Goal: Task Accomplishment & Management: Manage account settings

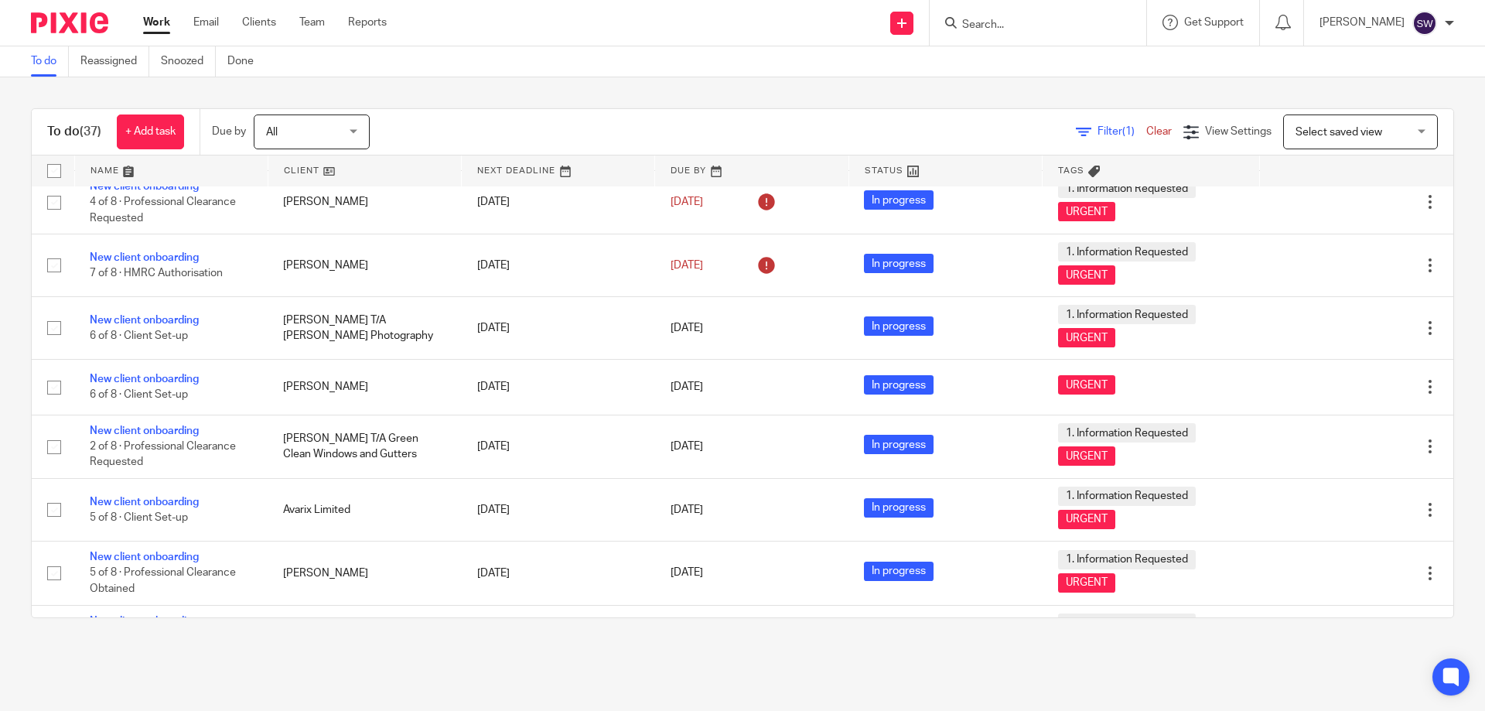
scroll to position [1658, 0]
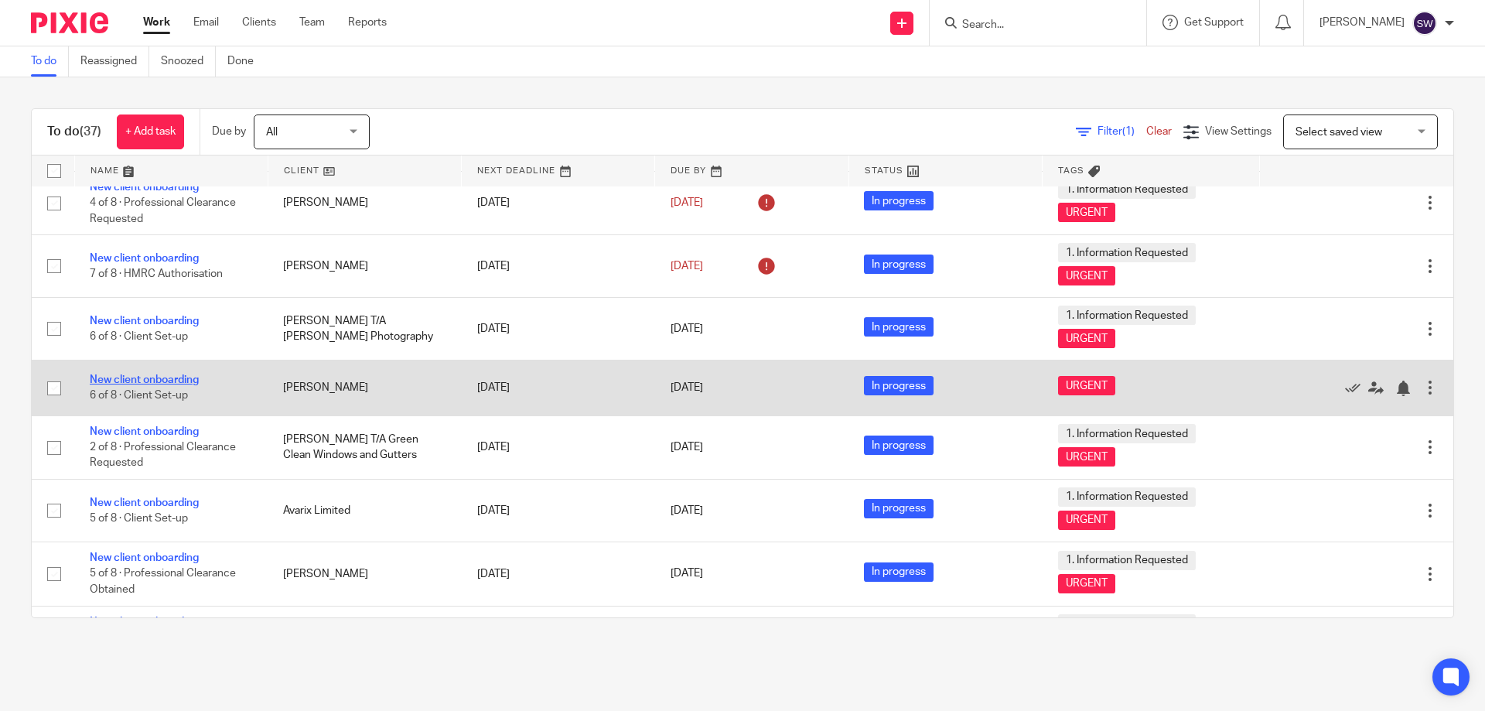
click at [144, 377] on link "New client onboarding" at bounding box center [144, 379] width 109 height 11
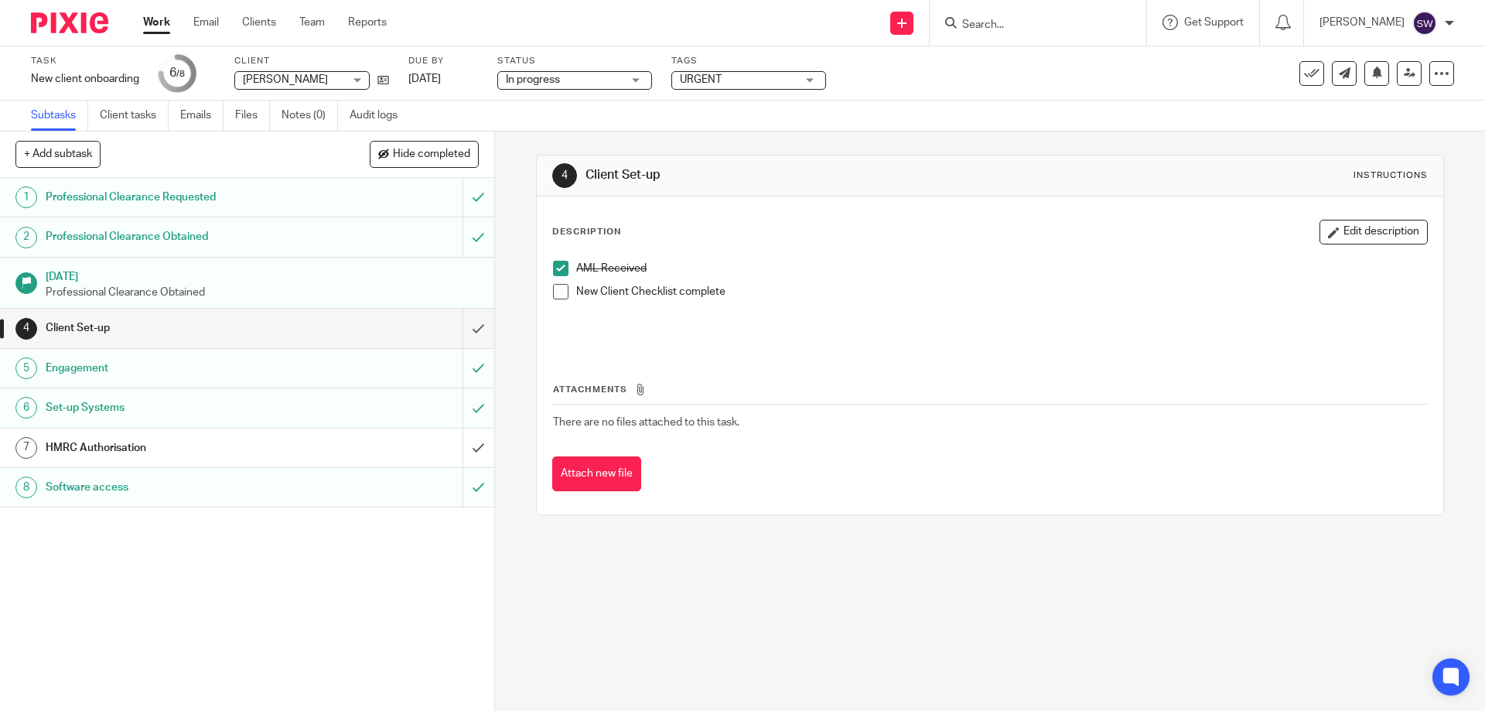
click at [184, 440] on h1 "HMRC Authorisation" at bounding box center [180, 447] width 268 height 23
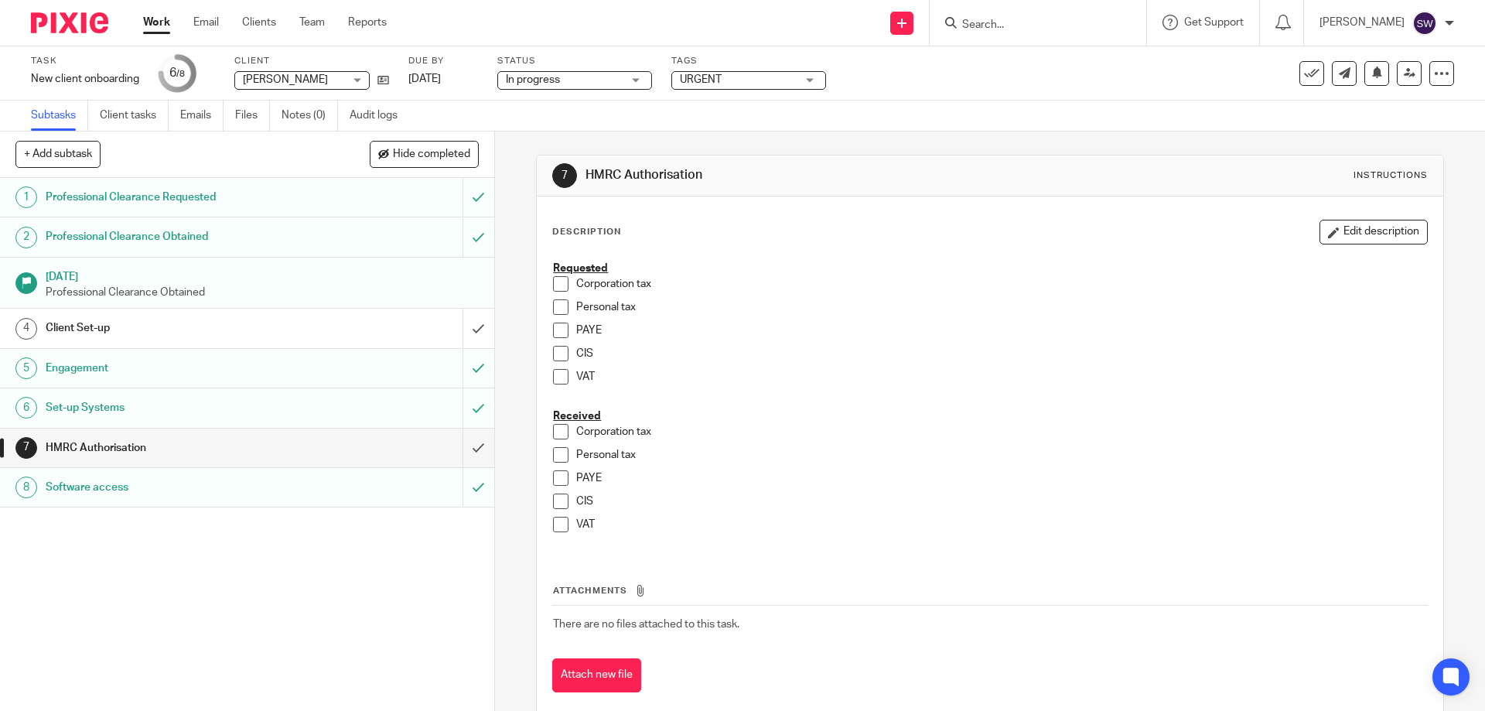
click at [999, 25] on input "Search" at bounding box center [1029, 26] width 139 height 14
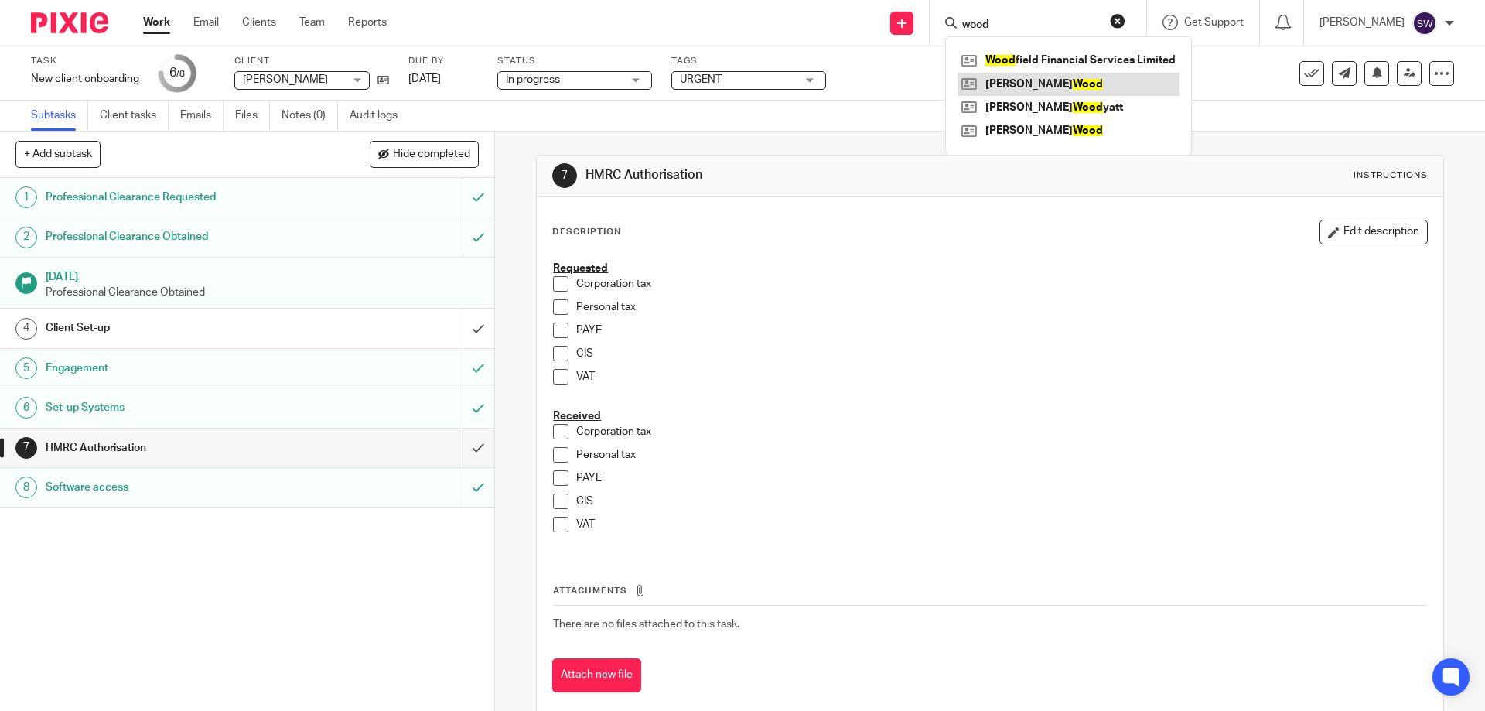
type input "wood"
click at [1063, 87] on link at bounding box center [1068, 84] width 222 height 23
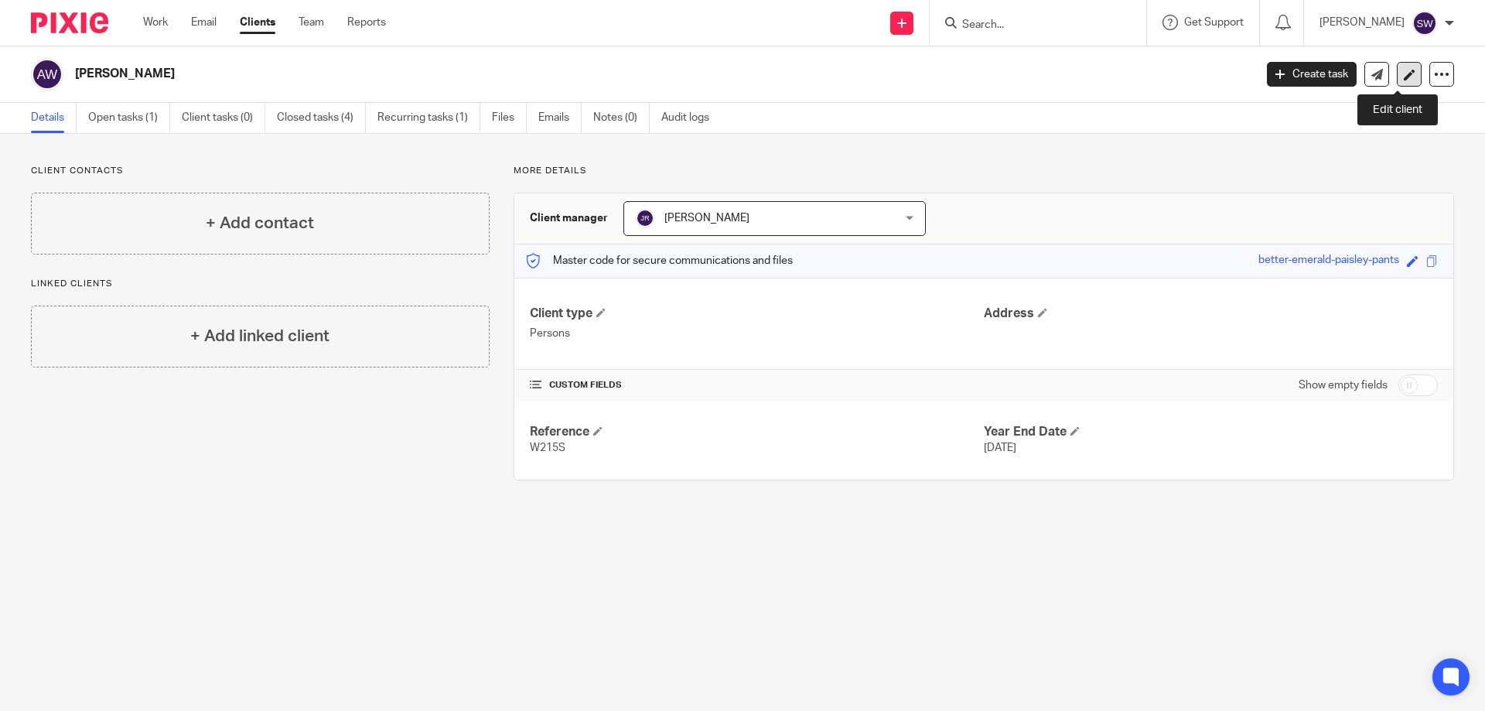
click at [1404, 77] on icon at bounding box center [1410, 75] width 12 height 12
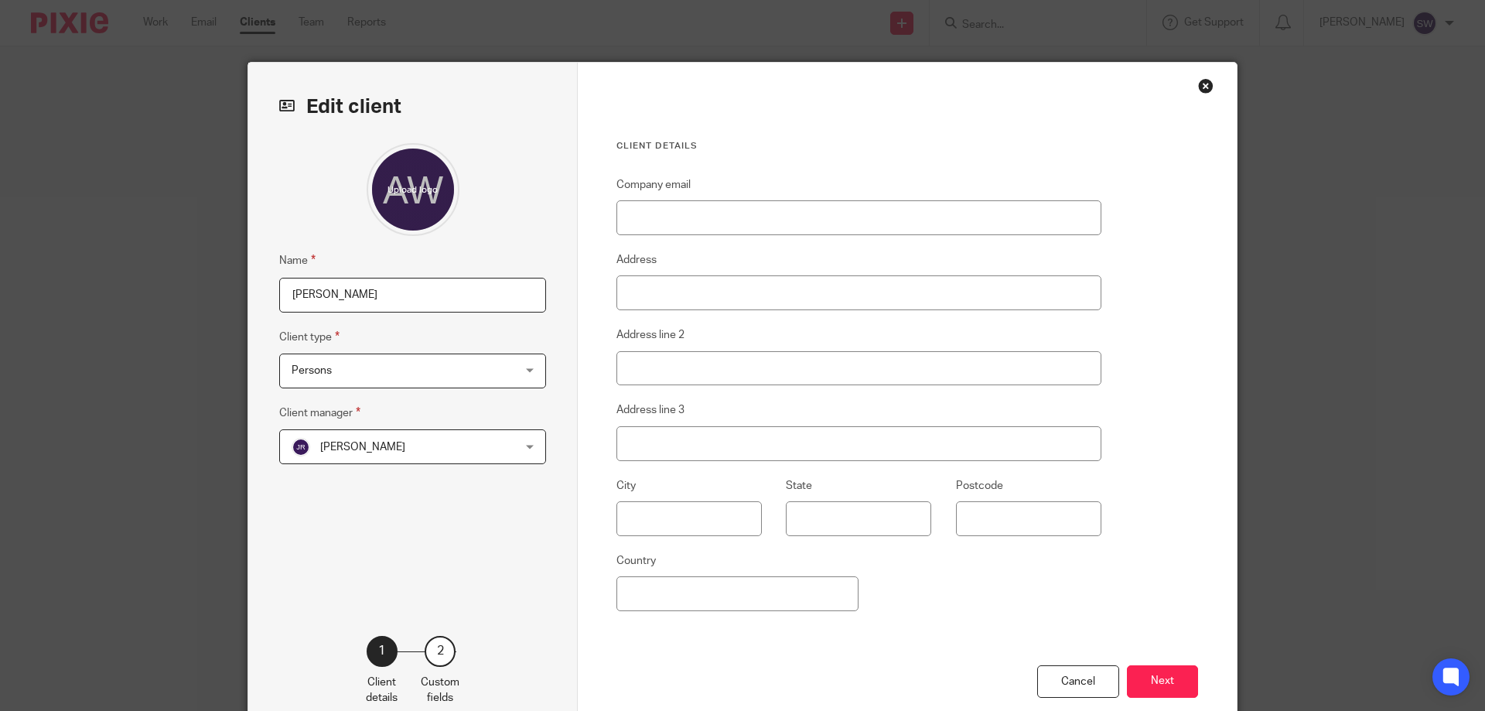
click at [309, 293] on input "[PERSON_NAME]" at bounding box center [412, 295] width 267 height 35
click at [322, 293] on input "[PERSON_NAME]" at bounding box center [412, 295] width 267 height 35
type input "[PERSON_NAME]"
click at [1157, 673] on button "Next" at bounding box center [1162, 681] width 71 height 33
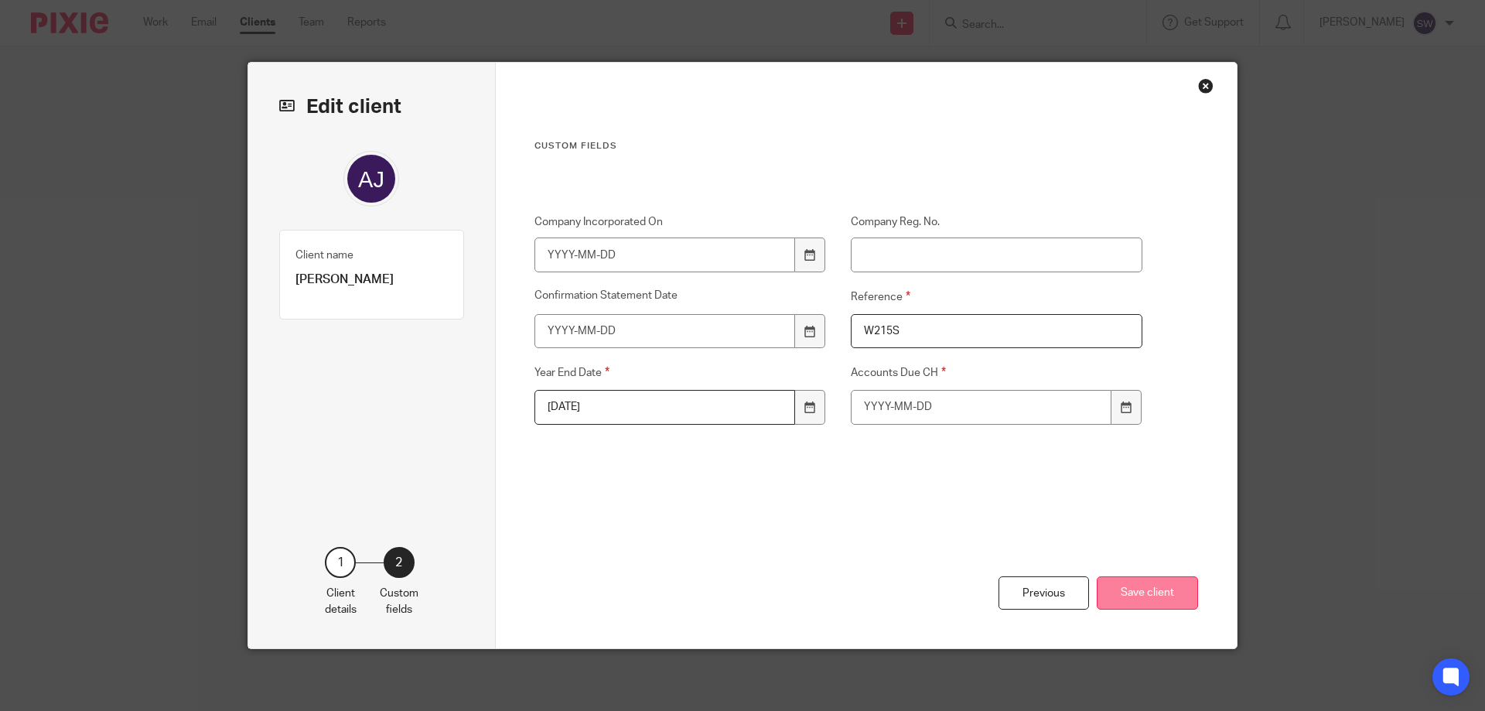
click at [1154, 600] on button "Save client" at bounding box center [1147, 592] width 101 height 33
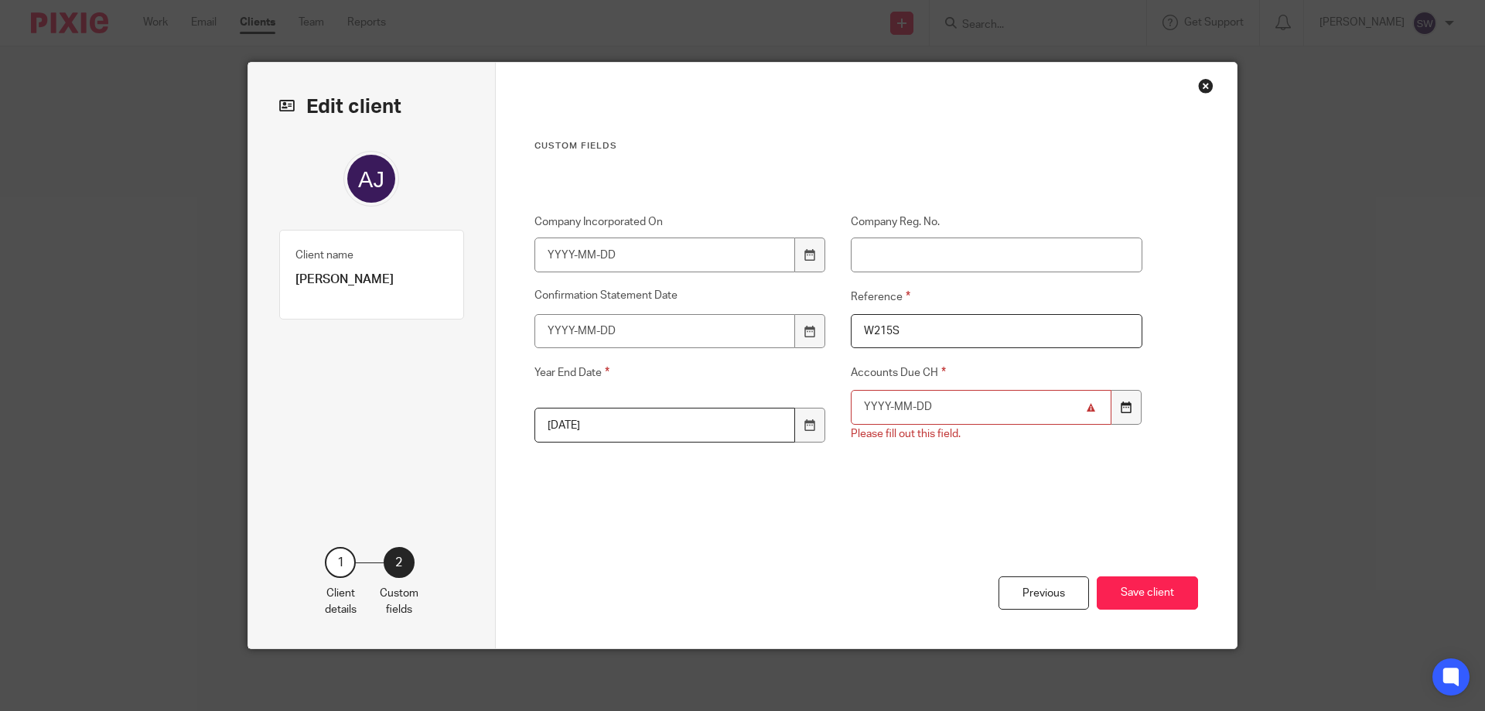
click at [1125, 409] on icon at bounding box center [1127, 407] width 12 height 12
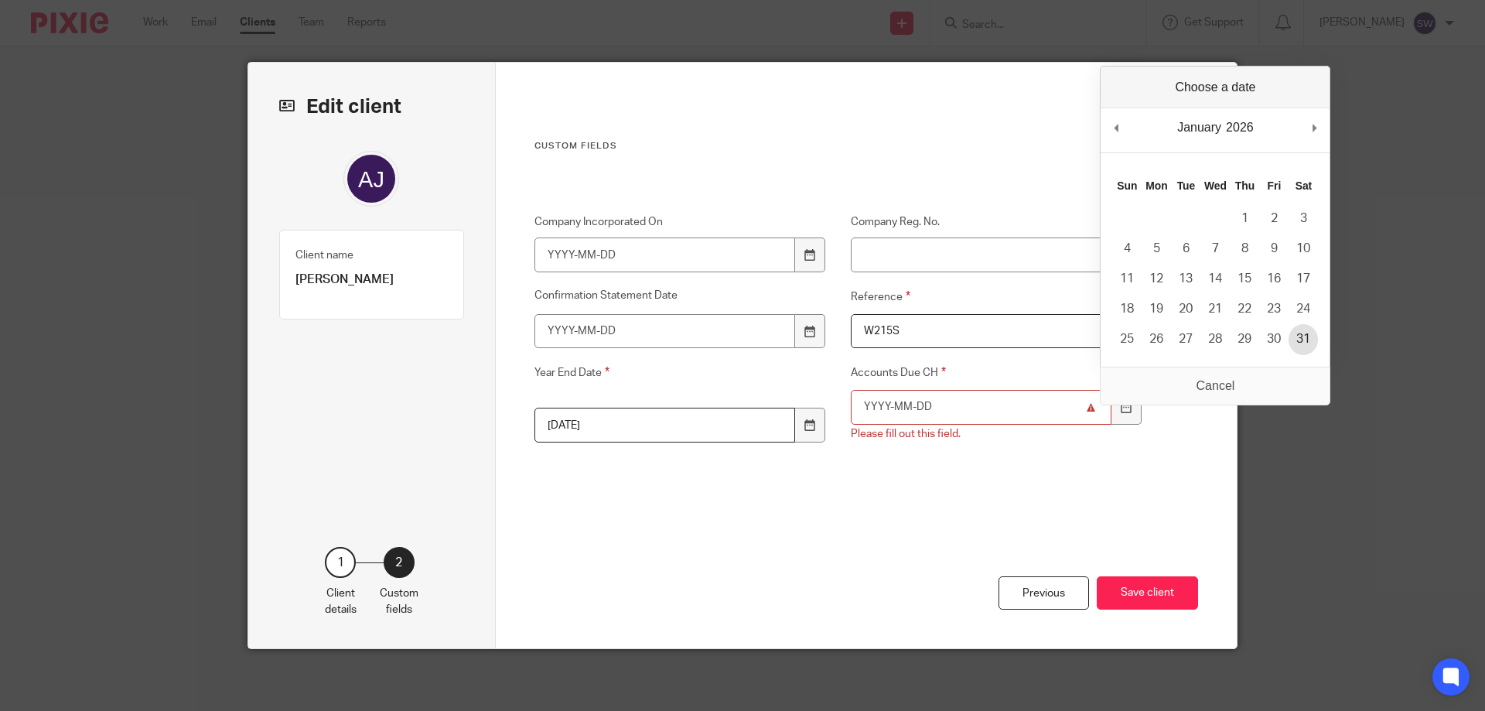
type input "2026-01-31"
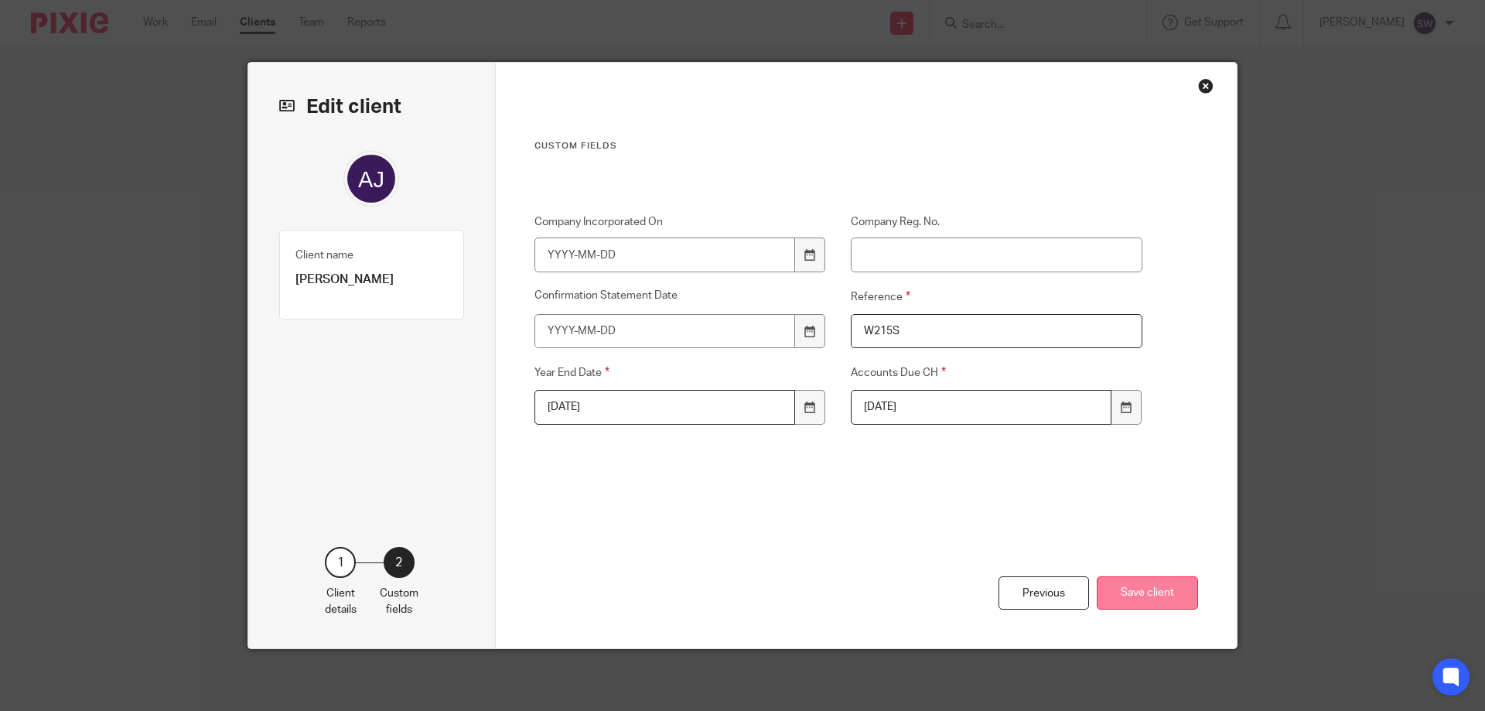
click at [1118, 595] on button "Save client" at bounding box center [1147, 592] width 101 height 33
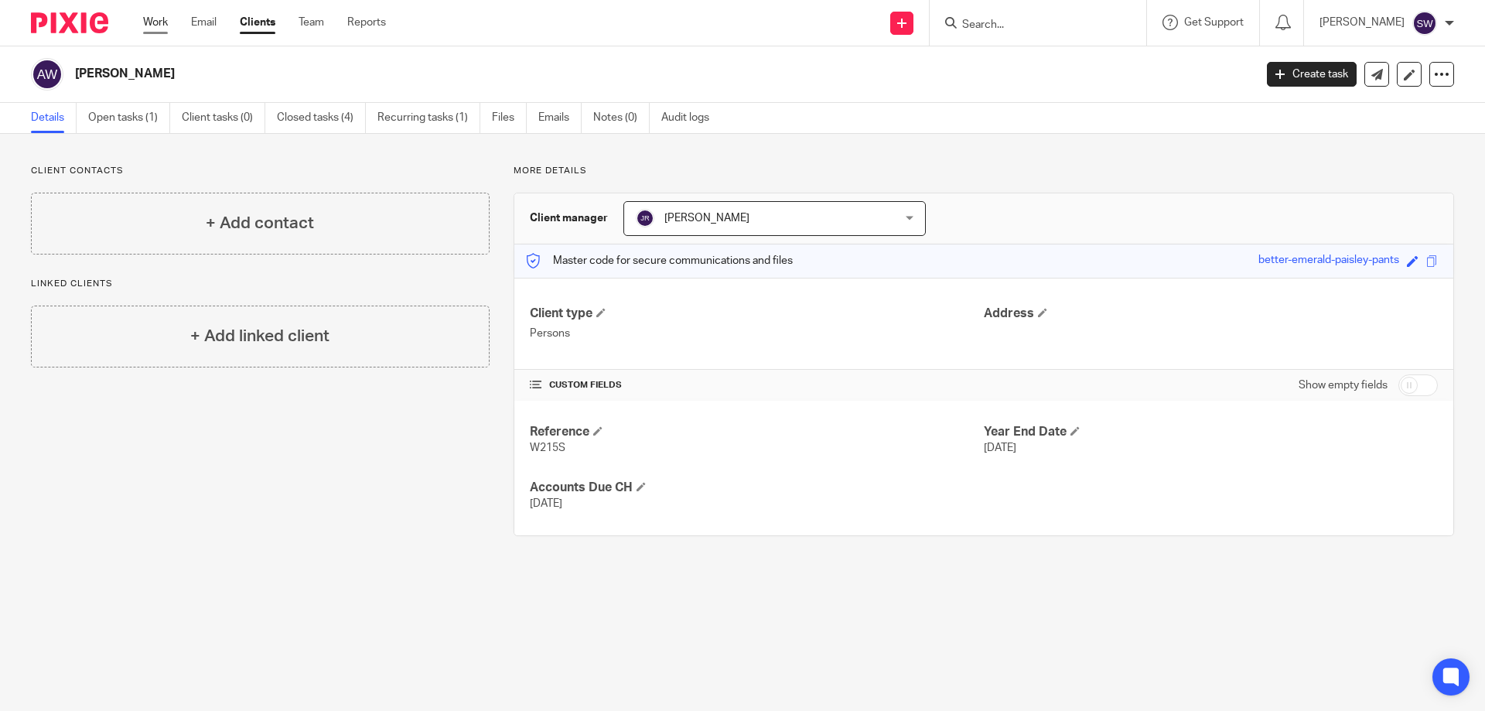
click at [162, 28] on link "Work" at bounding box center [155, 22] width 25 height 15
